Goal: Transaction & Acquisition: Purchase product/service

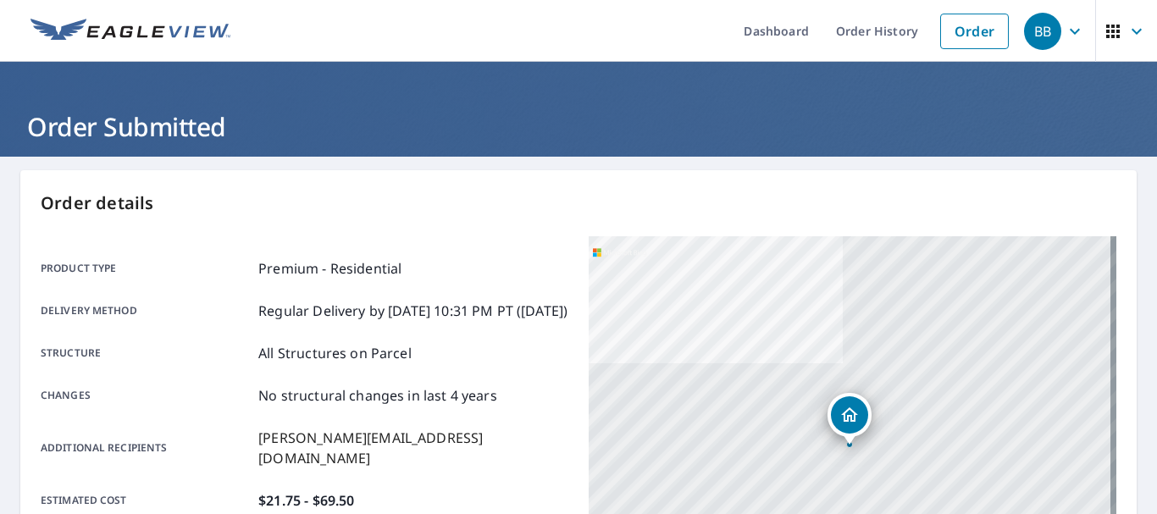
scroll to position [468, 0]
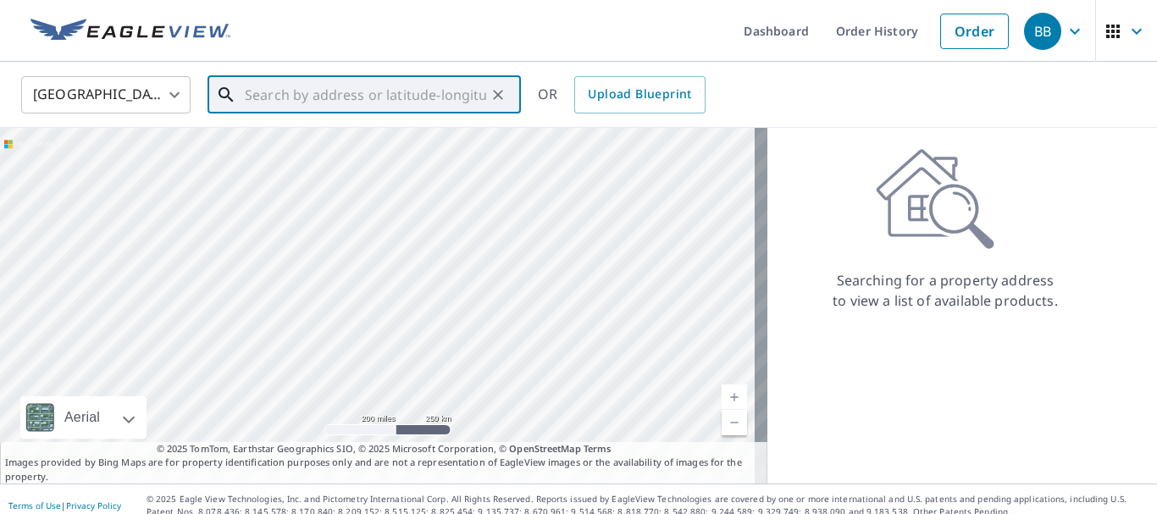
click at [436, 93] on input "text" at bounding box center [365, 94] width 241 height 47
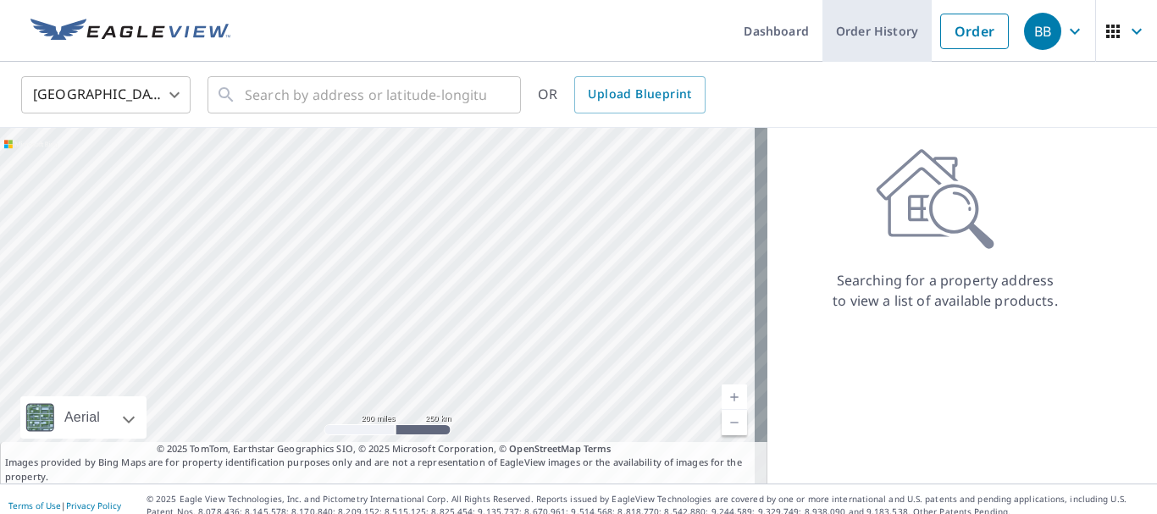
click at [843, 31] on link "Order History" at bounding box center [877, 31] width 109 height 62
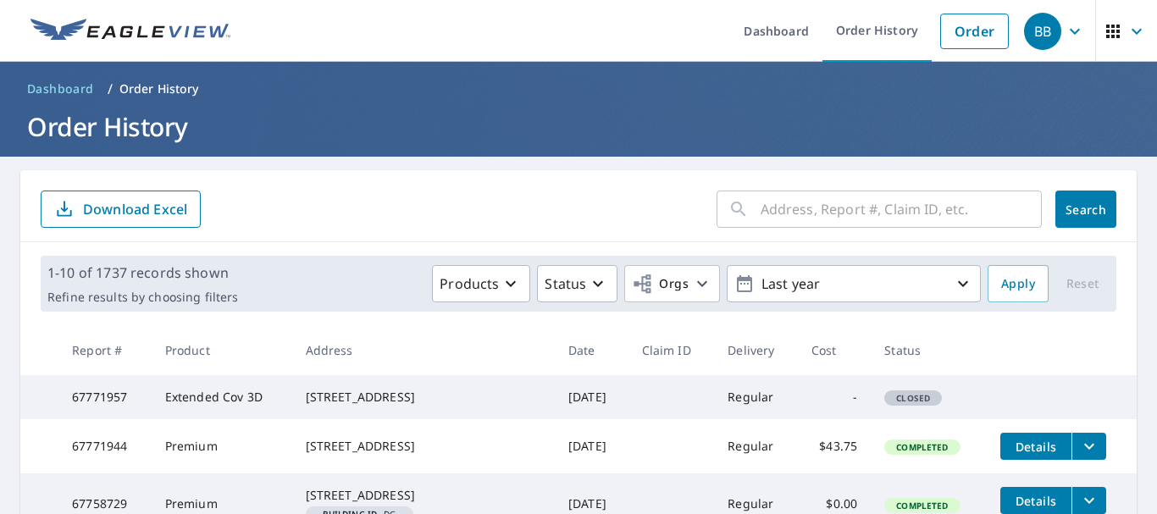
click at [761, 227] on input "text" at bounding box center [901, 209] width 281 height 47
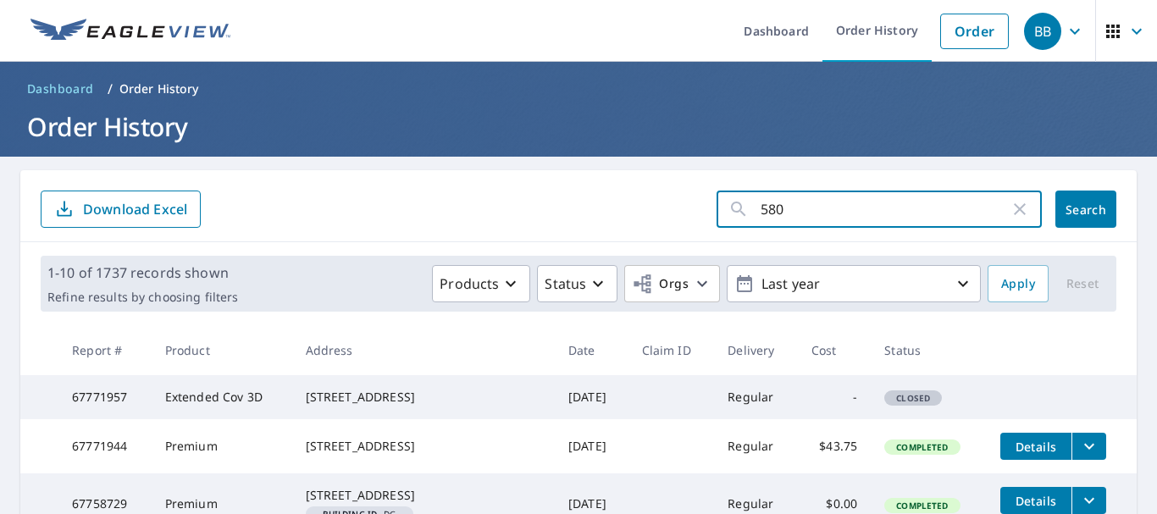
type input "5805"
click at [1060, 200] on button "Search" at bounding box center [1085, 209] width 61 height 37
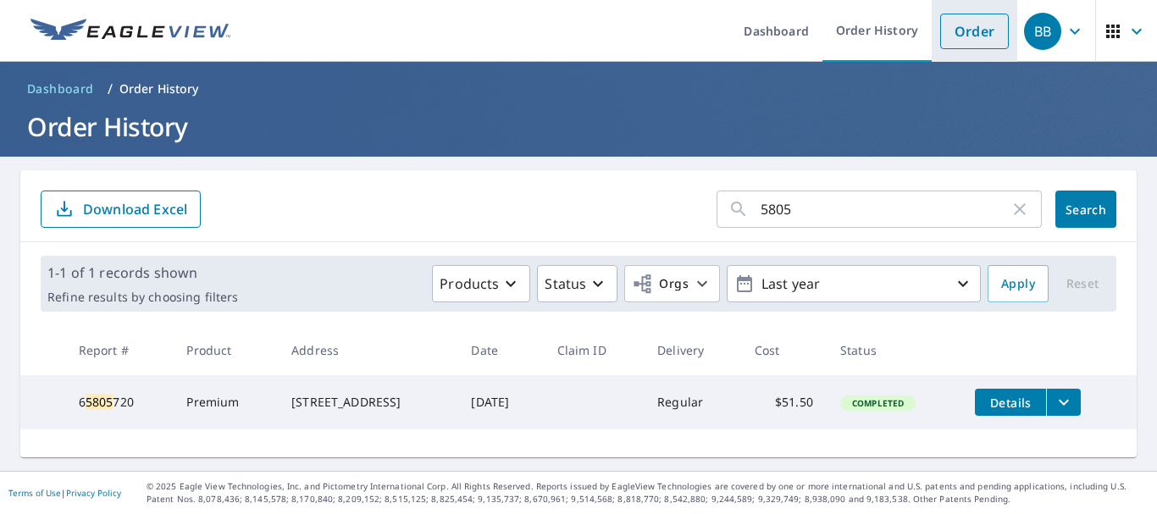
click at [957, 41] on link "Order" at bounding box center [974, 32] width 69 height 36
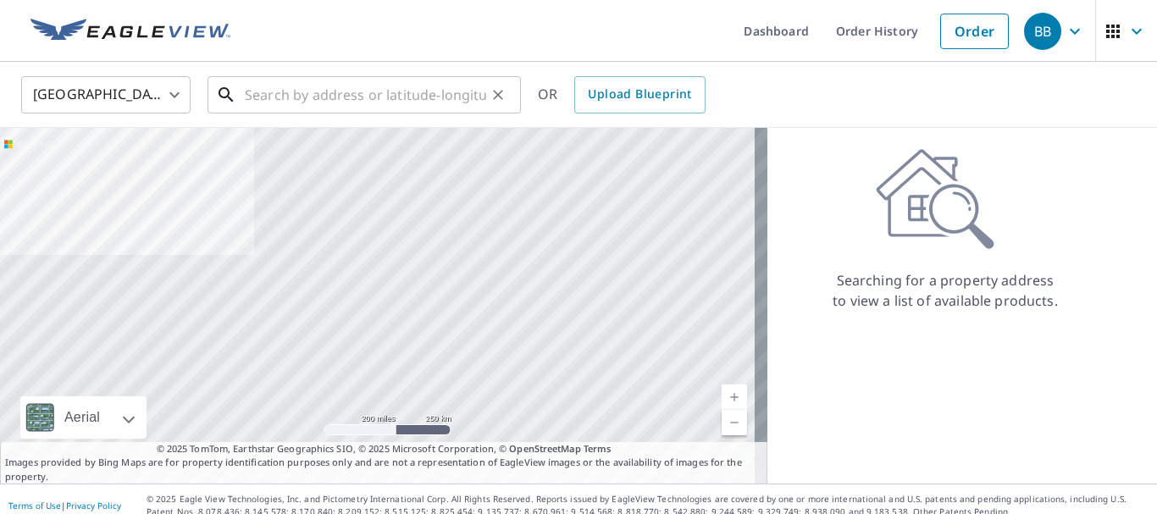
click at [363, 90] on input "text" at bounding box center [365, 94] width 241 height 47
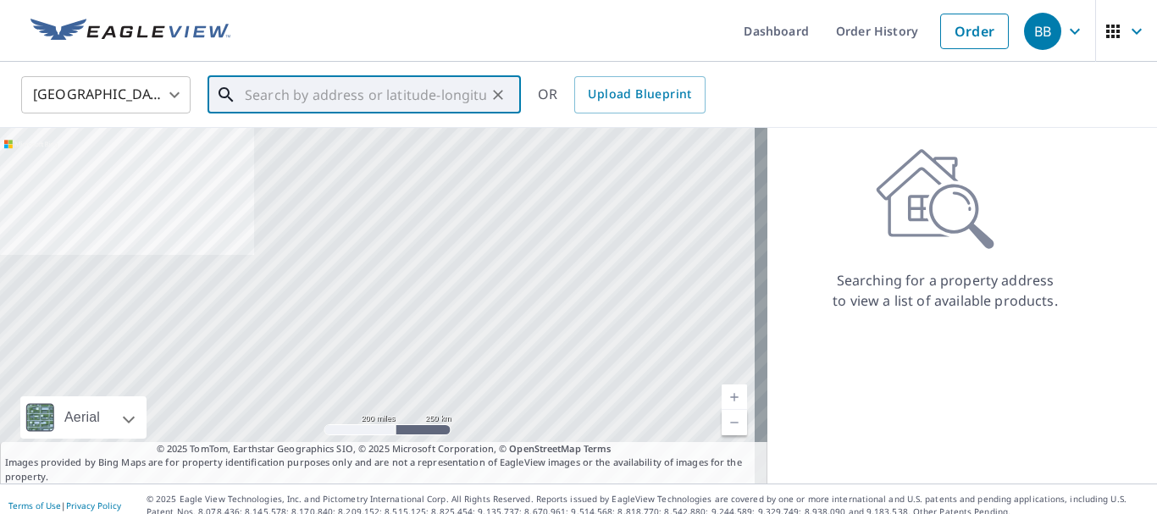
paste input "[STREET_ADDRESS]"
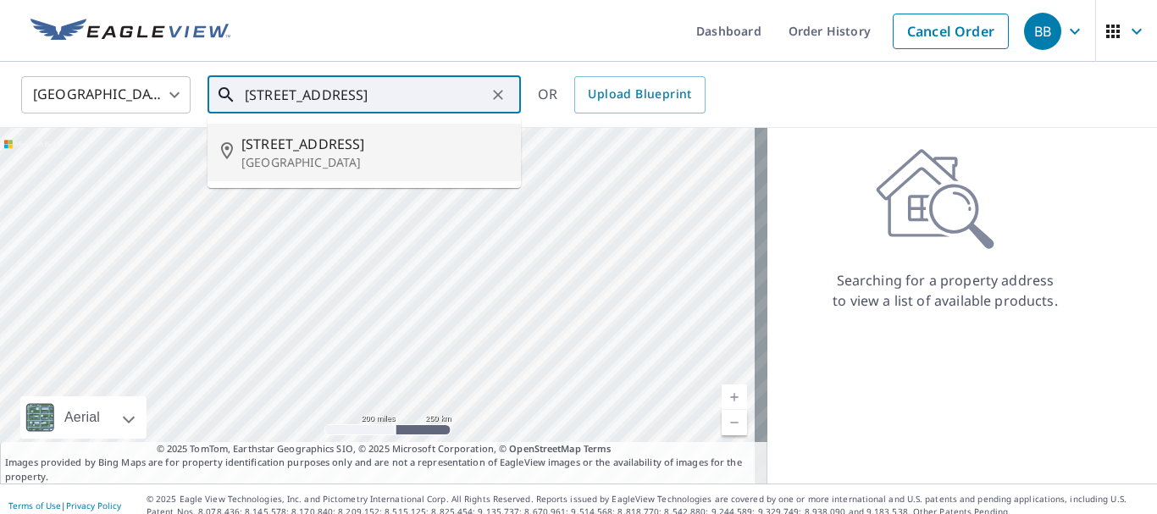
click at [391, 161] on p "[GEOGRAPHIC_DATA]" at bounding box center [374, 162] width 266 height 17
type input "[STREET_ADDRESS]"
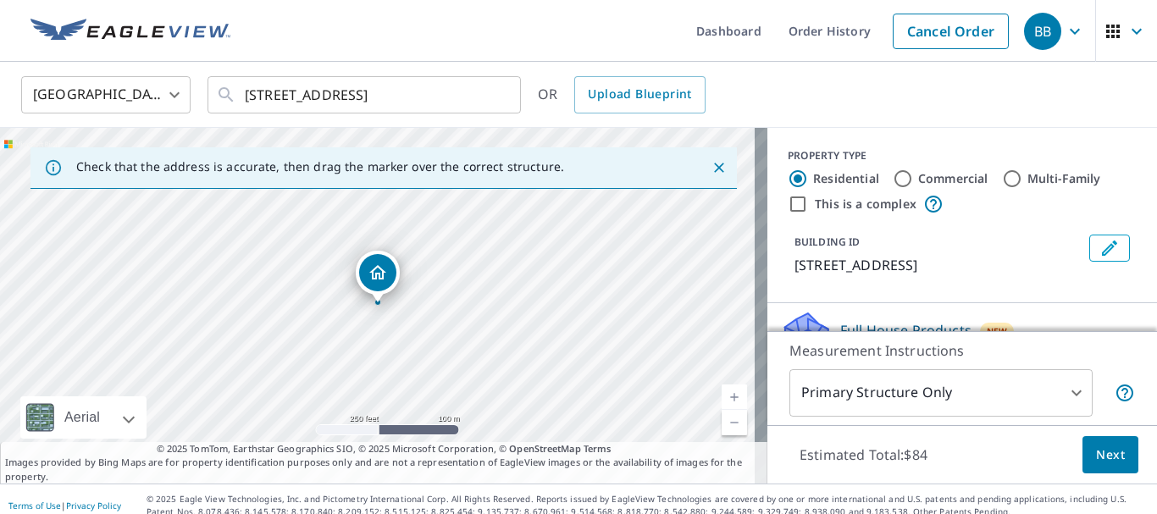
click at [723, 394] on link "Current Level 17, Zoom In" at bounding box center [734, 397] width 25 height 25
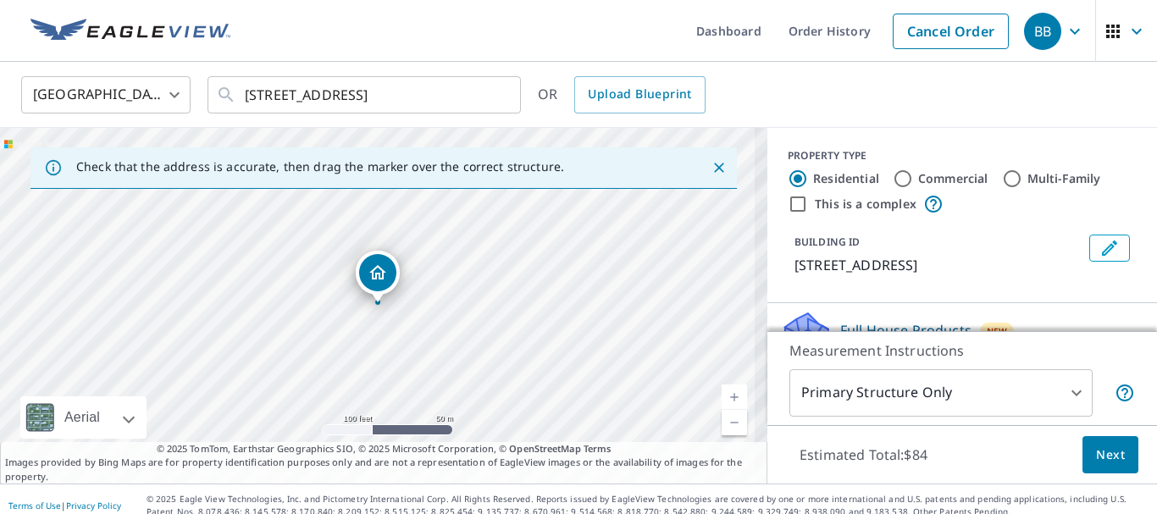
click at [724, 396] on link "Current Level 18, Zoom In" at bounding box center [734, 397] width 25 height 25
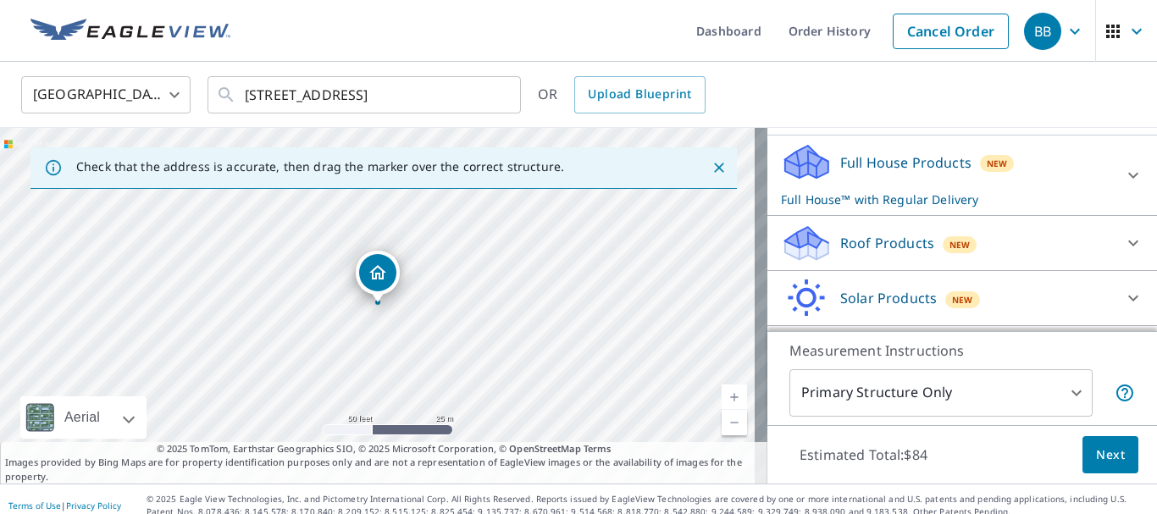
scroll to position [178, 0]
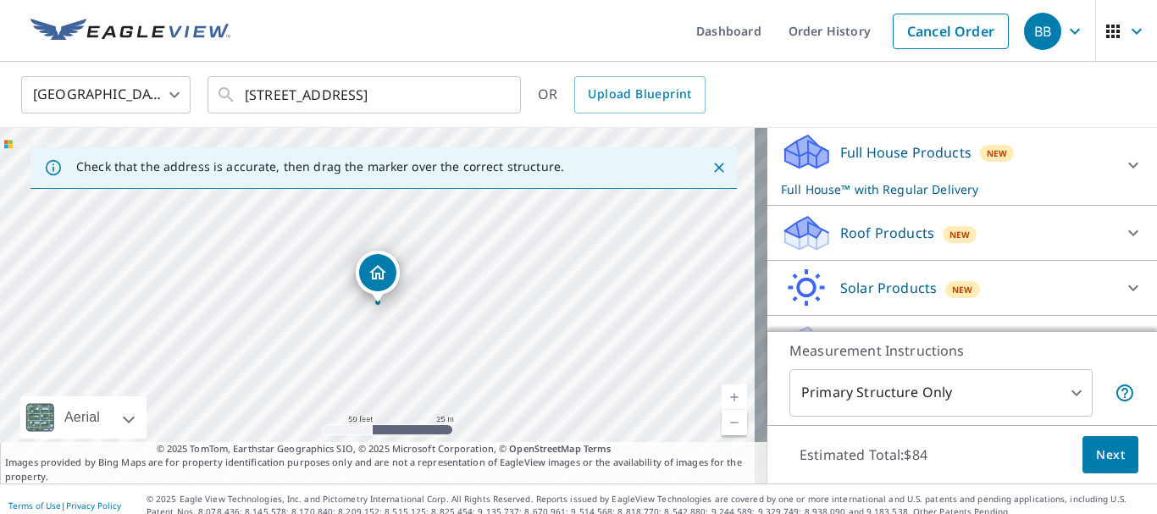
click at [1063, 231] on div "Roof Products New" at bounding box center [947, 233] width 332 height 40
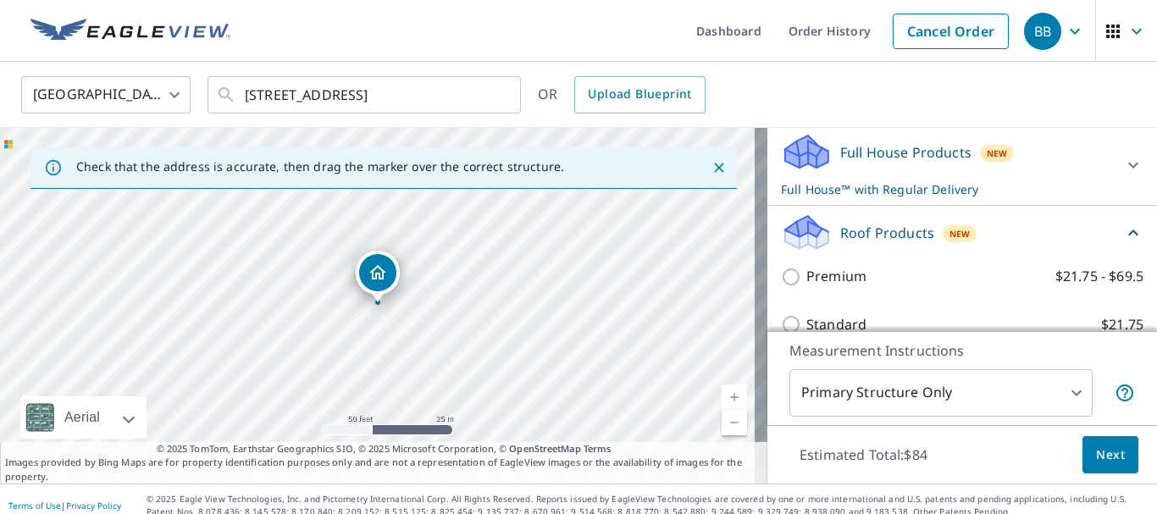
click at [893, 289] on div "Premium $21.75 - $69.5" at bounding box center [962, 276] width 363 height 48
click at [781, 284] on input "Premium $21.75 - $69.5" at bounding box center [793, 277] width 25 height 20
checkbox input "true"
checkbox input "false"
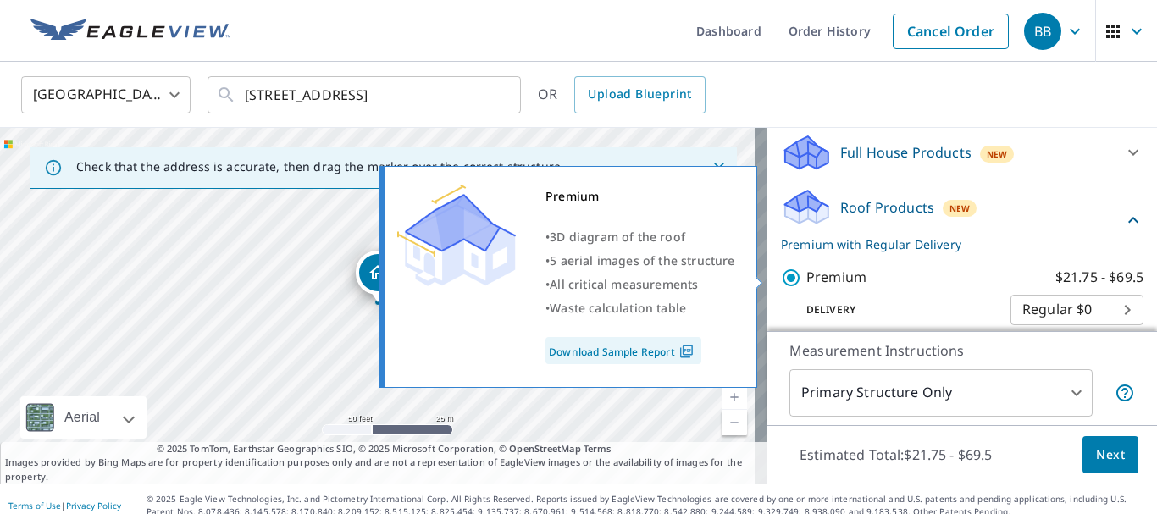
drag, startPoint x: 778, startPoint y: 283, endPoint x: 899, endPoint y: 275, distance: 120.5
click at [899, 275] on div "Premium $21.75 - $69.5" at bounding box center [962, 277] width 363 height 21
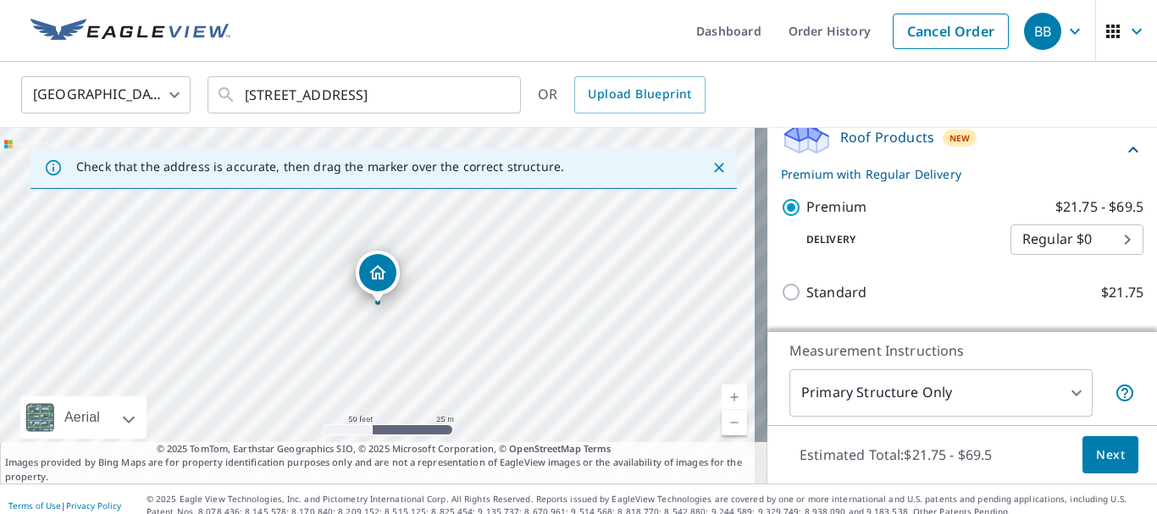
scroll to position [13, 0]
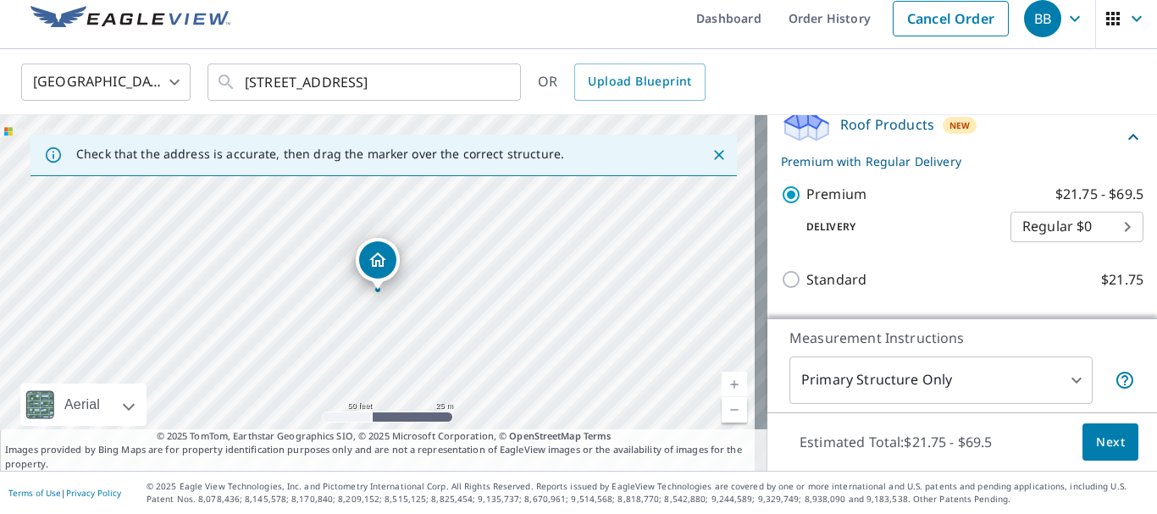
click at [1101, 443] on span "Next" at bounding box center [1110, 442] width 29 height 21
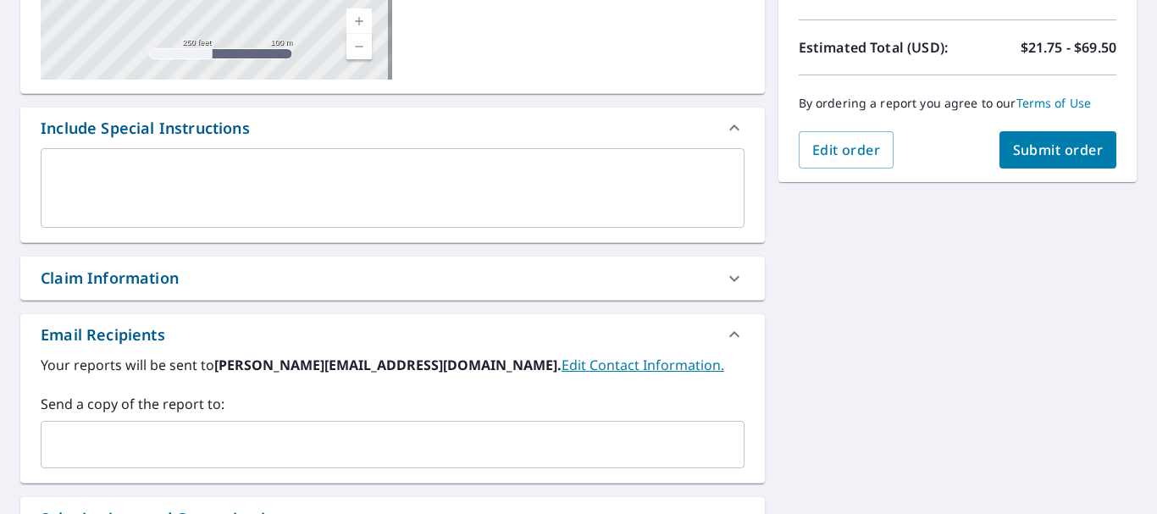
scroll to position [446, 0]
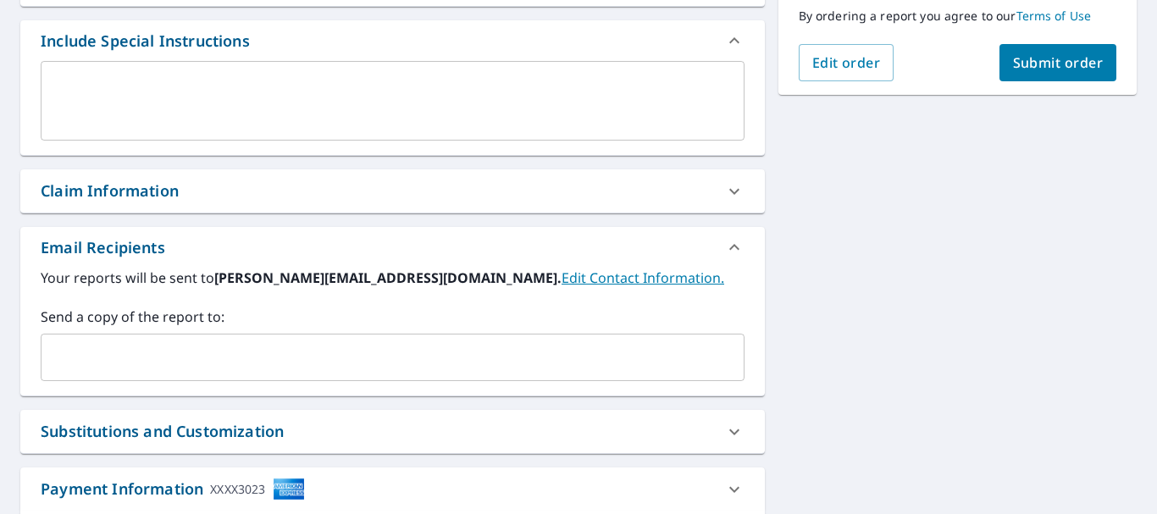
click at [472, 355] on input "text" at bounding box center [379, 357] width 663 height 32
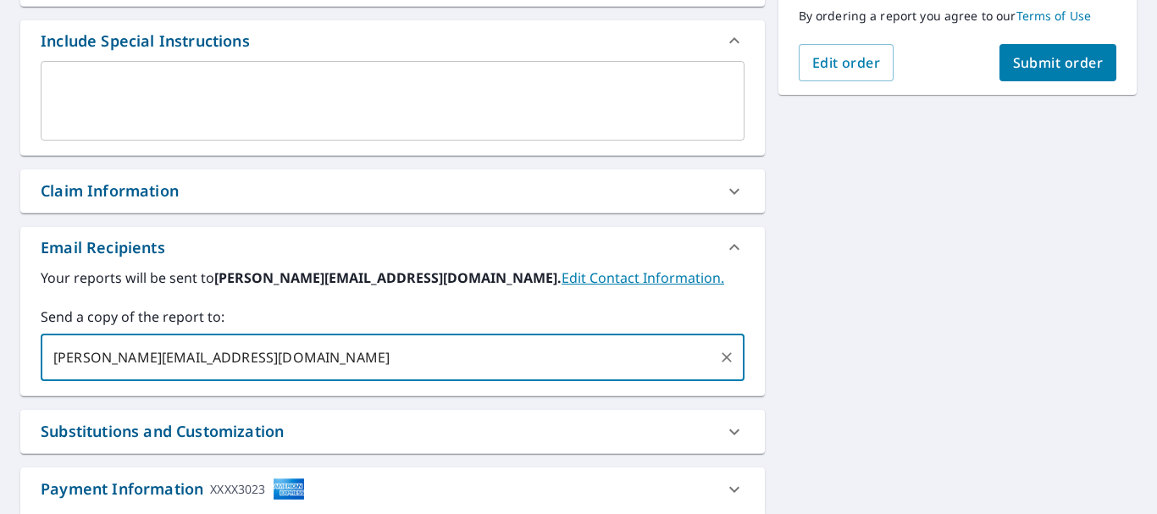
type input "[PERSON_NAME][EMAIL_ADDRESS][DOMAIN_NAME]"
click at [1037, 65] on span "Submit order" at bounding box center [1058, 62] width 91 height 19
checkbox input "true"
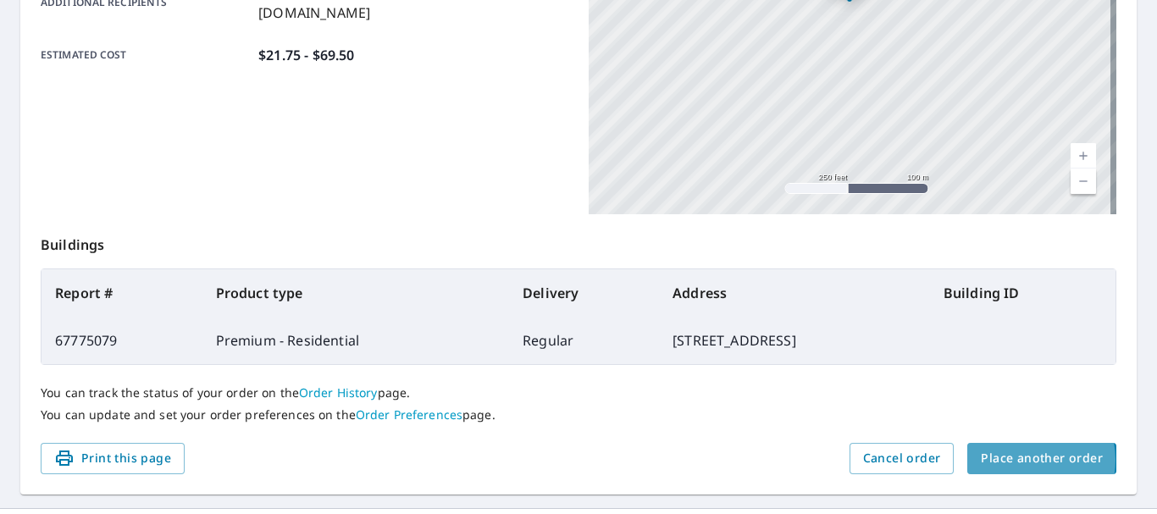
click at [1013, 459] on span "Place another order" at bounding box center [1042, 458] width 122 height 21
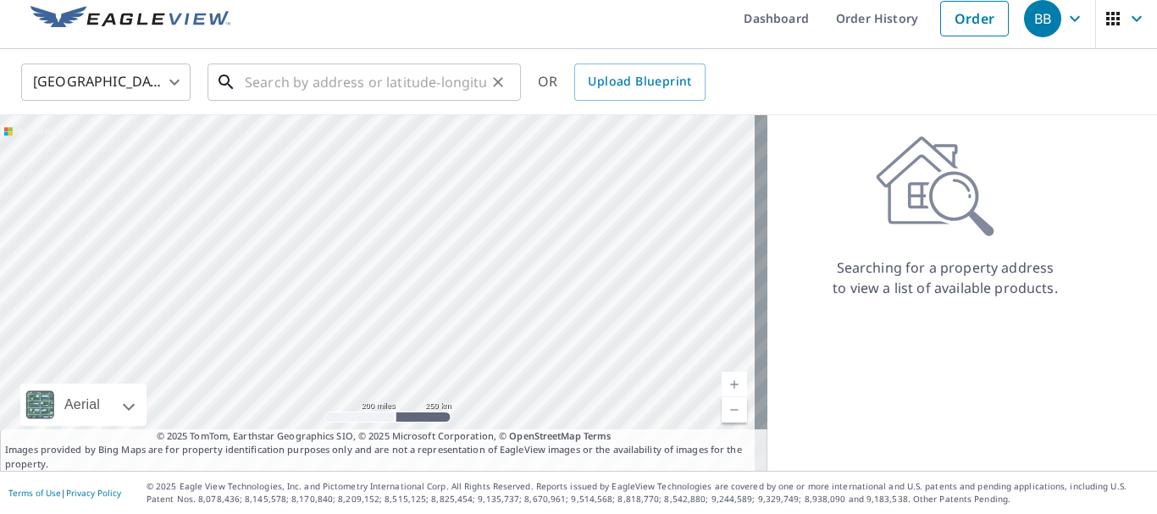
click at [343, 80] on input "text" at bounding box center [365, 81] width 241 height 47
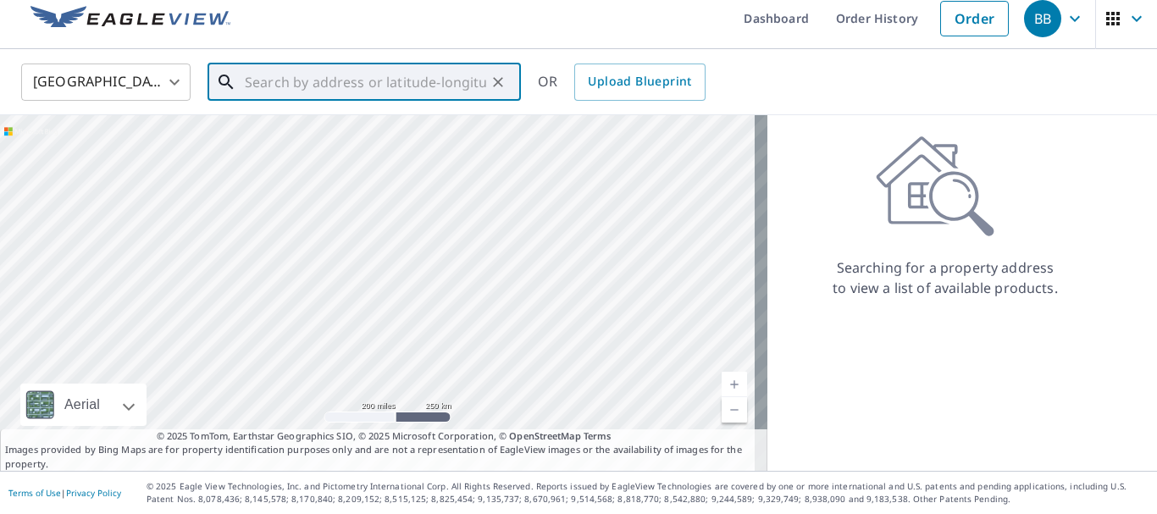
paste input "[STREET_ADDRESS][PERSON_NAME]"
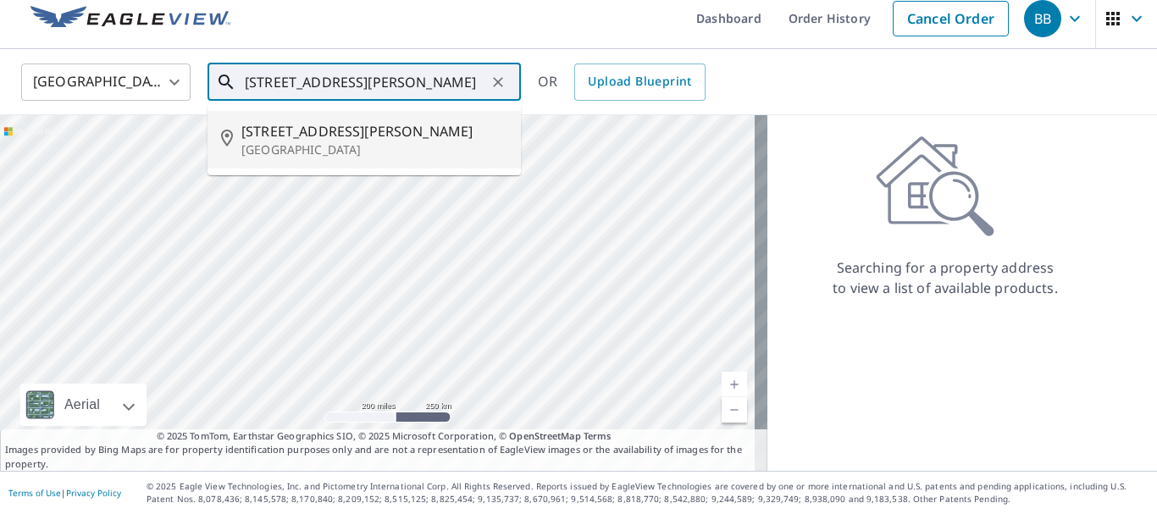
click at [349, 125] on span "[STREET_ADDRESS][PERSON_NAME]" at bounding box center [374, 131] width 266 height 20
type input "[STREET_ADDRESS][PERSON_NAME][PERSON_NAME]"
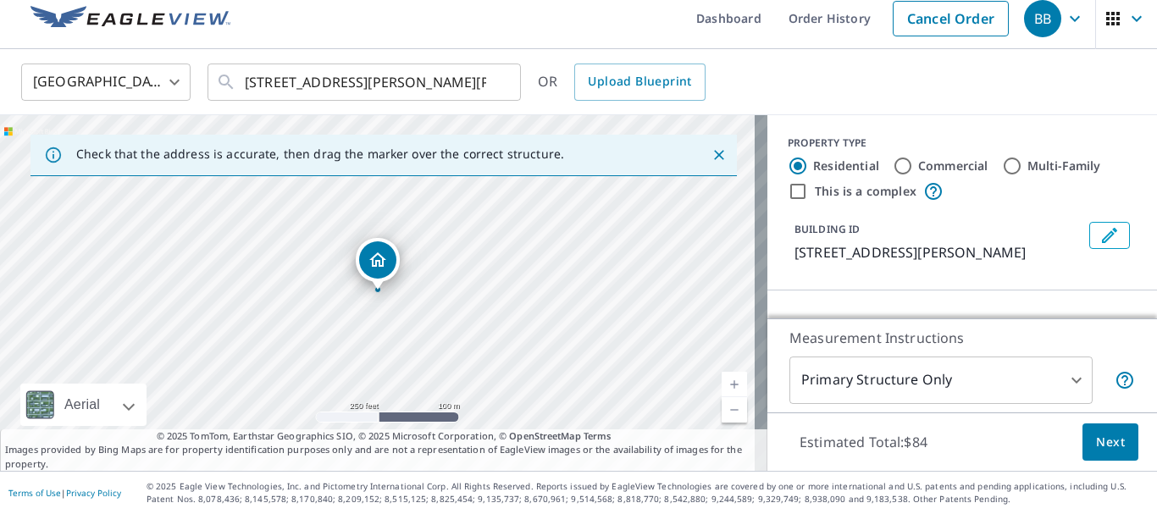
click at [722, 384] on link "Current Level 17, Zoom In" at bounding box center [734, 384] width 25 height 25
click at [722, 380] on link "Current Level 17, Zoom In" at bounding box center [734, 384] width 25 height 25
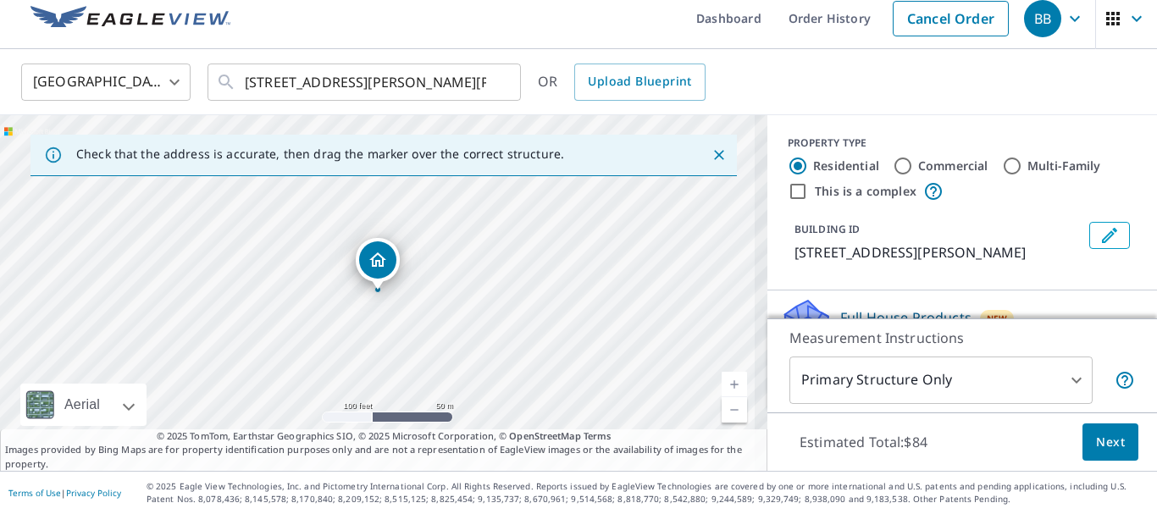
click at [722, 380] on link "Current Level 18, Zoom In" at bounding box center [734, 384] width 25 height 25
click at [722, 380] on link "Current Level 19, Zoom In" at bounding box center [734, 384] width 25 height 25
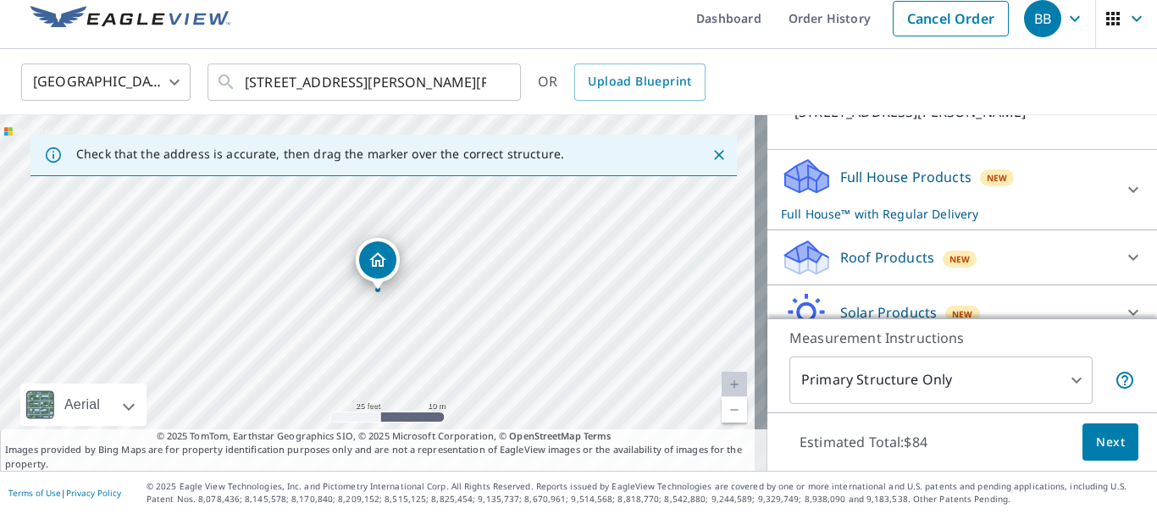
scroll to position [153, 0]
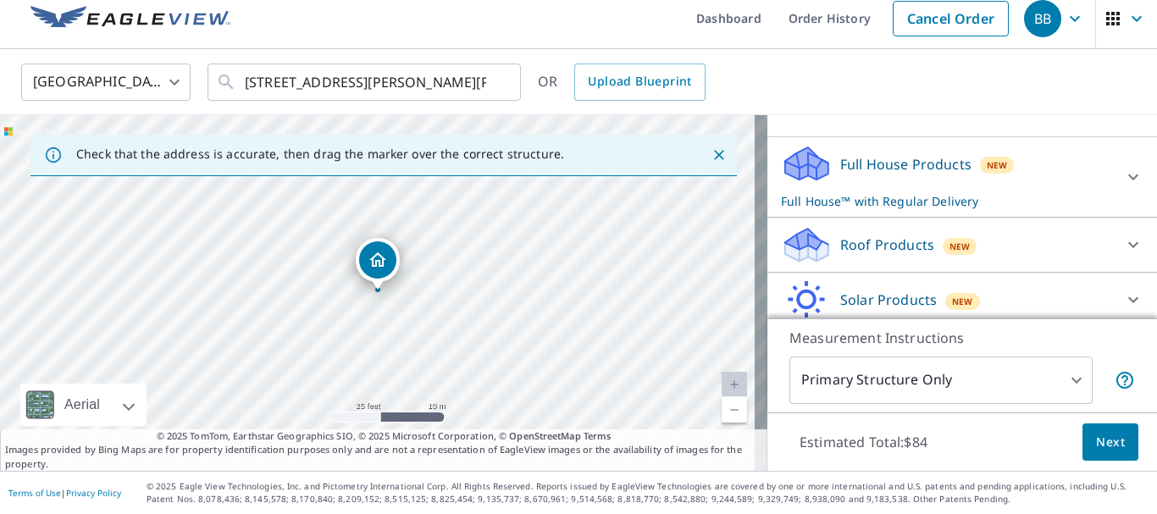
click at [1084, 260] on div "Roof Products New" at bounding box center [947, 245] width 332 height 40
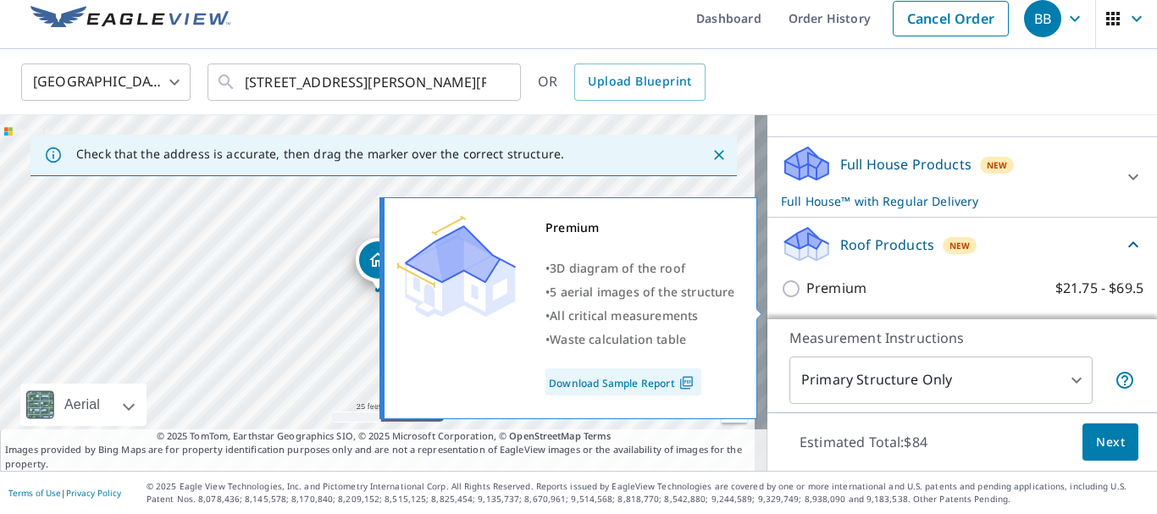
click at [884, 299] on label "Premium $21.75 - $69.5" at bounding box center [974, 288] width 337 height 21
click at [806, 299] on input "Premium $21.75 - $69.5" at bounding box center [793, 289] width 25 height 20
checkbox input "true"
checkbox input "false"
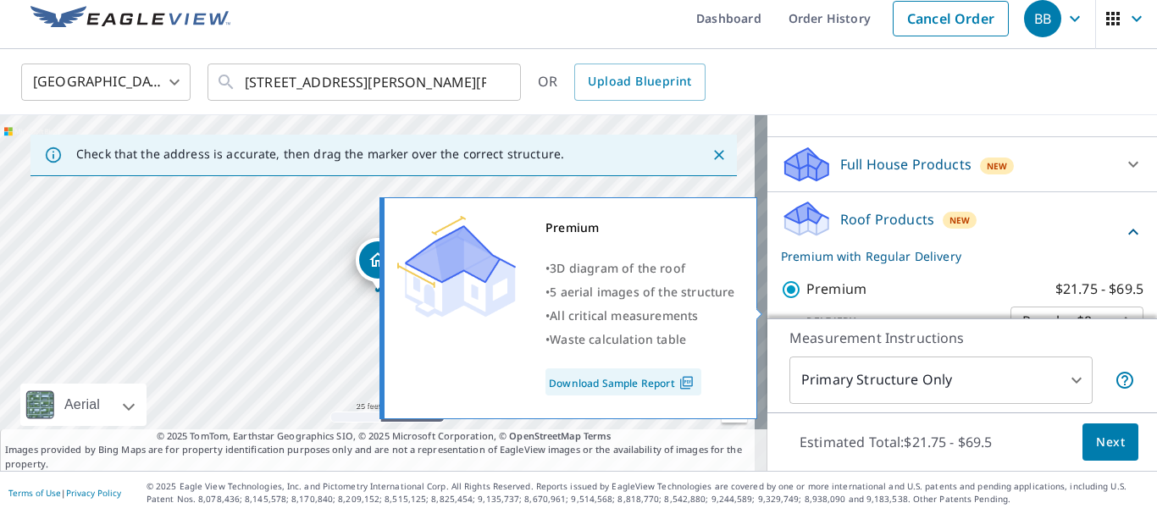
scroll to position [154, 0]
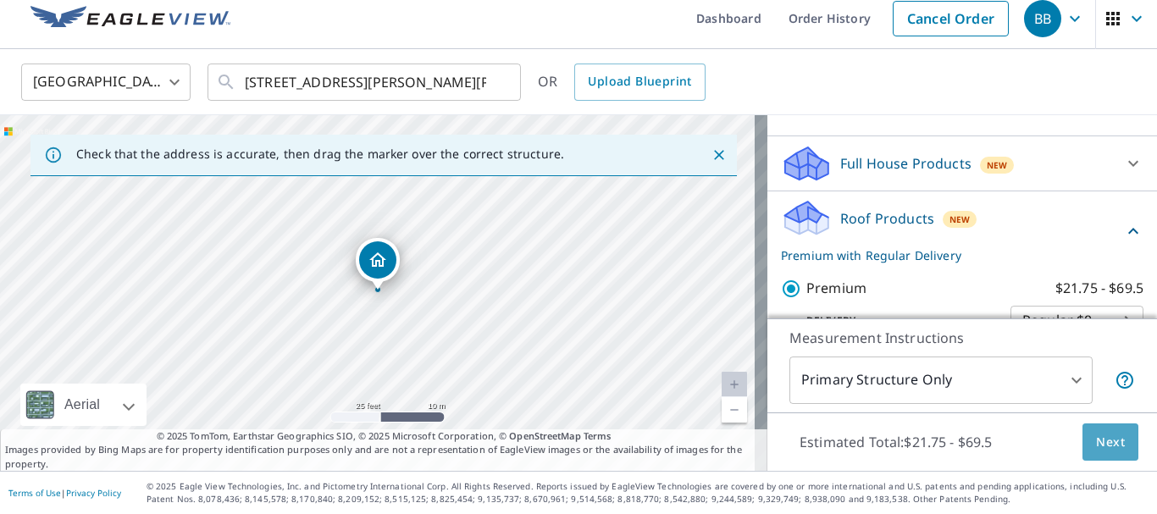
click at [1106, 446] on span "Next" at bounding box center [1110, 442] width 29 height 21
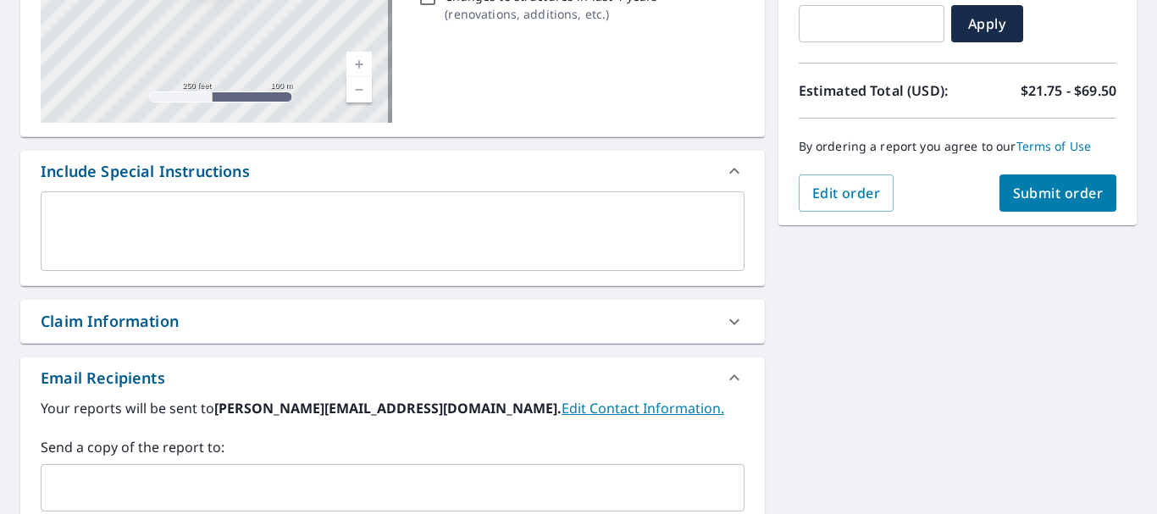
scroll to position [482, 0]
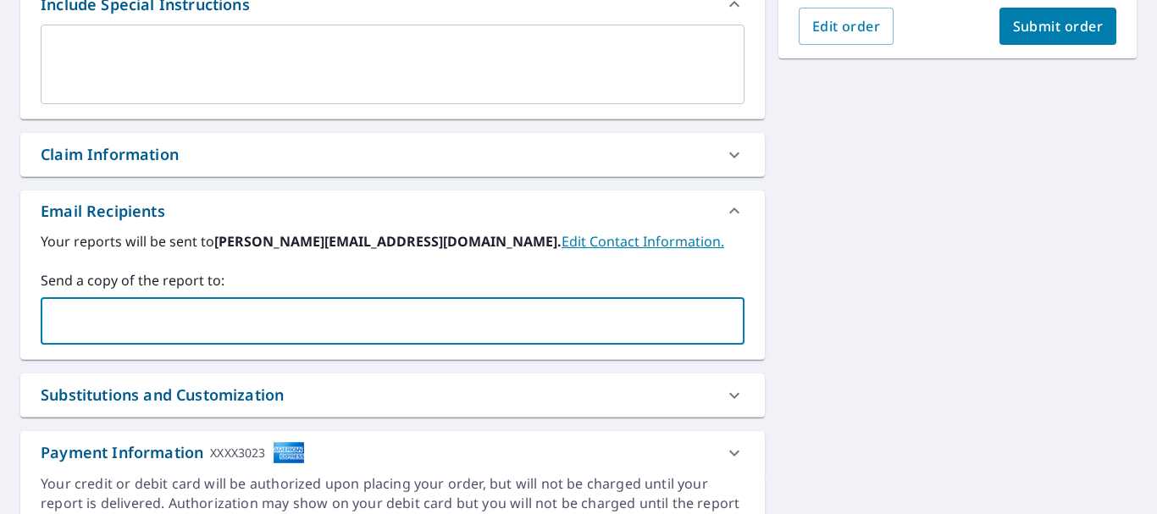
click at [575, 329] on input "text" at bounding box center [379, 321] width 663 height 32
type input "[PERSON_NAME][EMAIL_ADDRESS][DOMAIN_NAME]"
click at [1026, 26] on span "Submit order" at bounding box center [1058, 26] width 91 height 19
checkbox input "true"
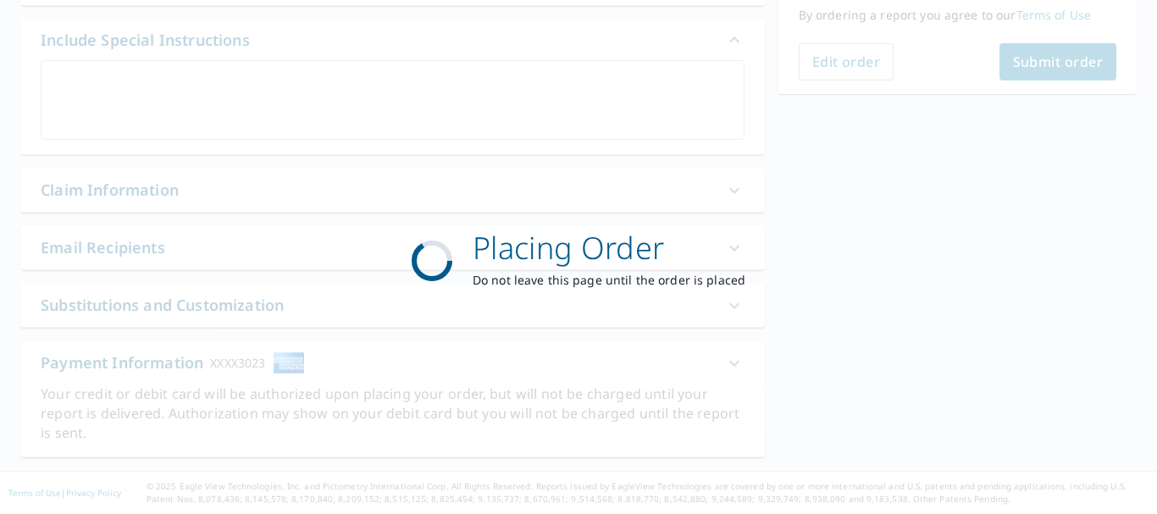
scroll to position [446, 0]
